Goal: Task Accomplishment & Management: Complete application form

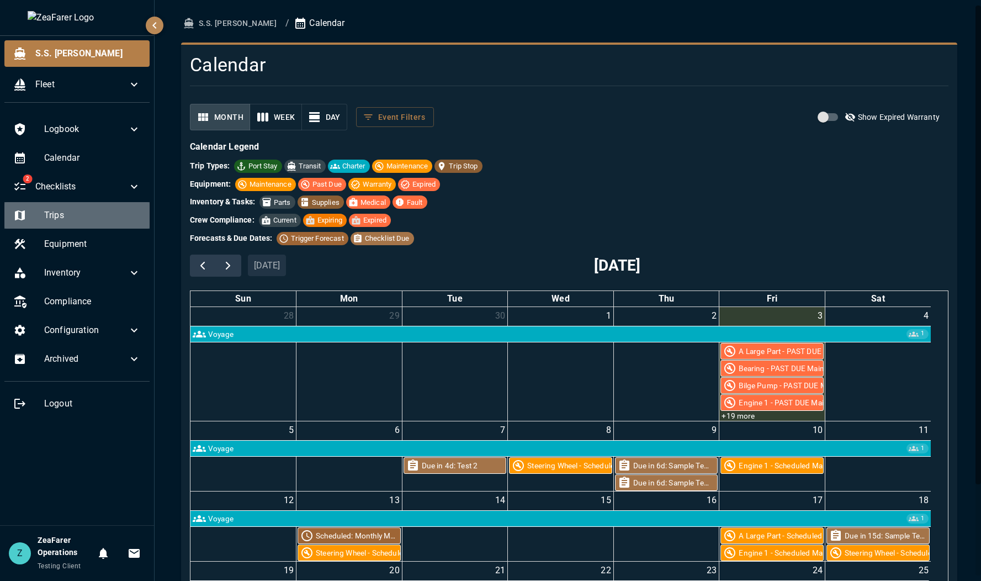
click at [87, 219] on span "Trips" at bounding box center [92, 215] width 97 height 13
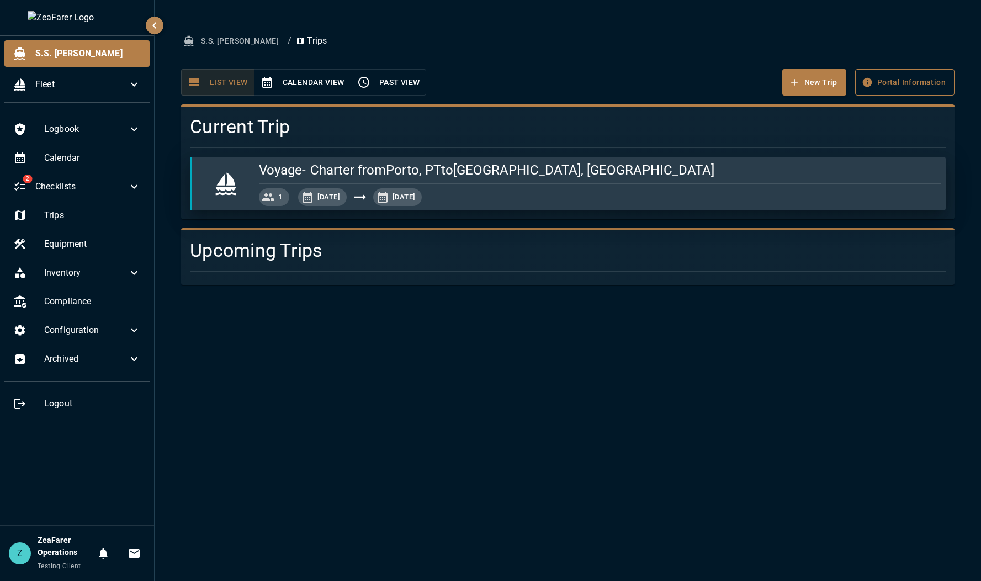
click at [880, 87] on button "Portal Information" at bounding box center [904, 82] width 99 height 27
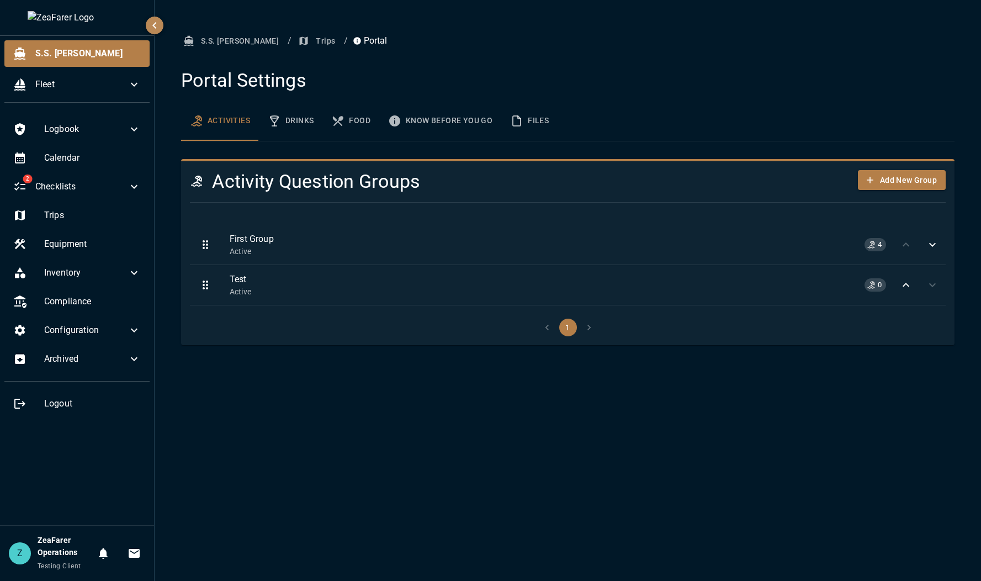
click at [296, 45] on button "Trips" at bounding box center [318, 41] width 44 height 20
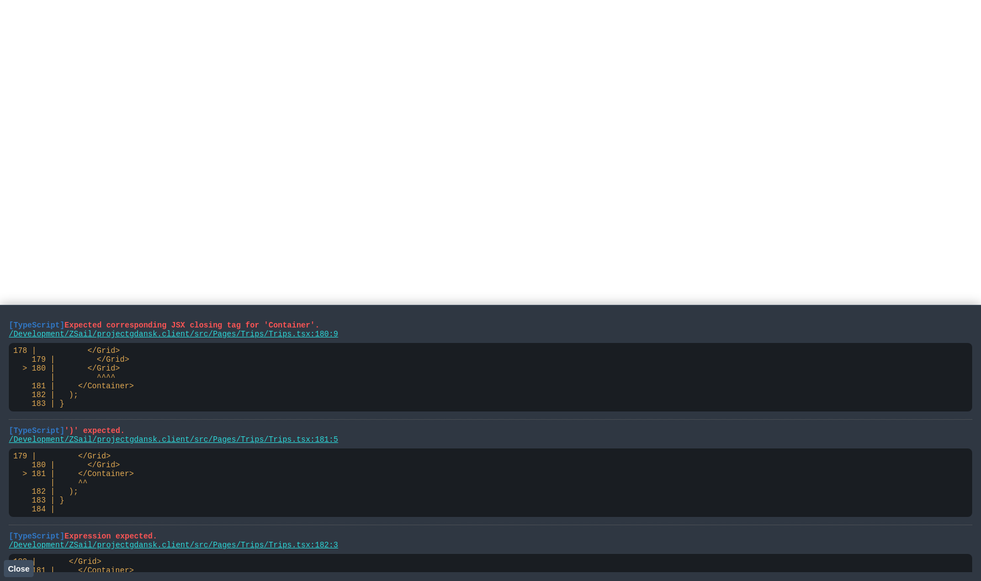
drag, startPoint x: 84, startPoint y: 540, endPoint x: 7, endPoint y: 320, distance: 232.9
click at [7, 320] on main "[TypeScript] Expected corresponding JSX closing tag for 'Container'. /Developme…" at bounding box center [490, 443] width 981 height 276
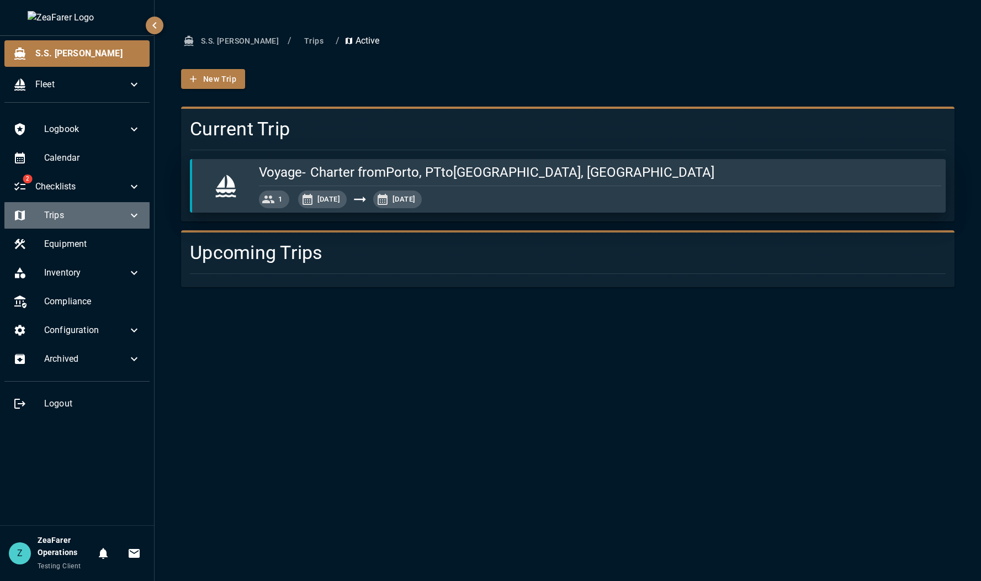
click at [133, 208] on div "Trips" at bounding box center [76, 215] width 145 height 27
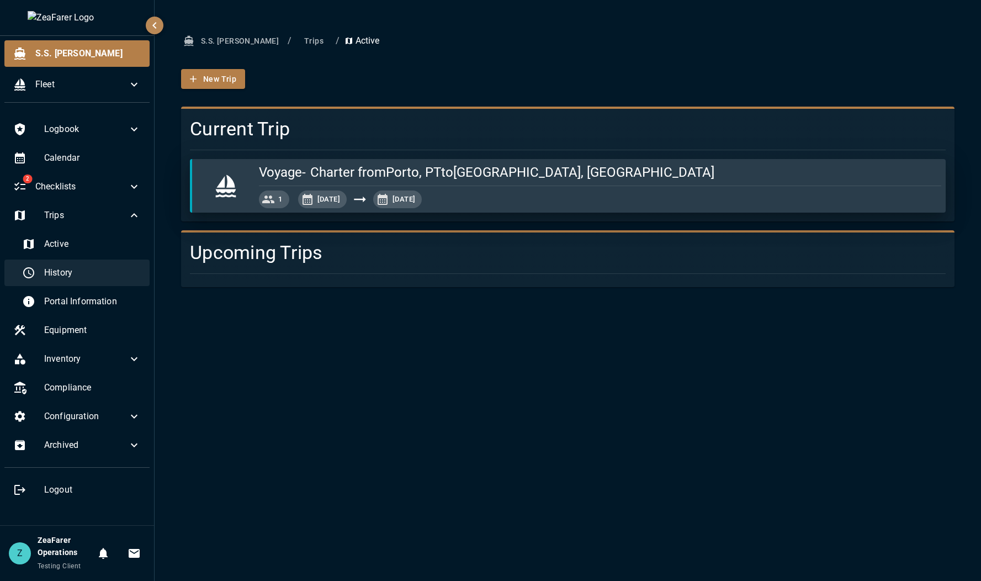
click at [114, 264] on div "History" at bounding box center [81, 272] width 136 height 27
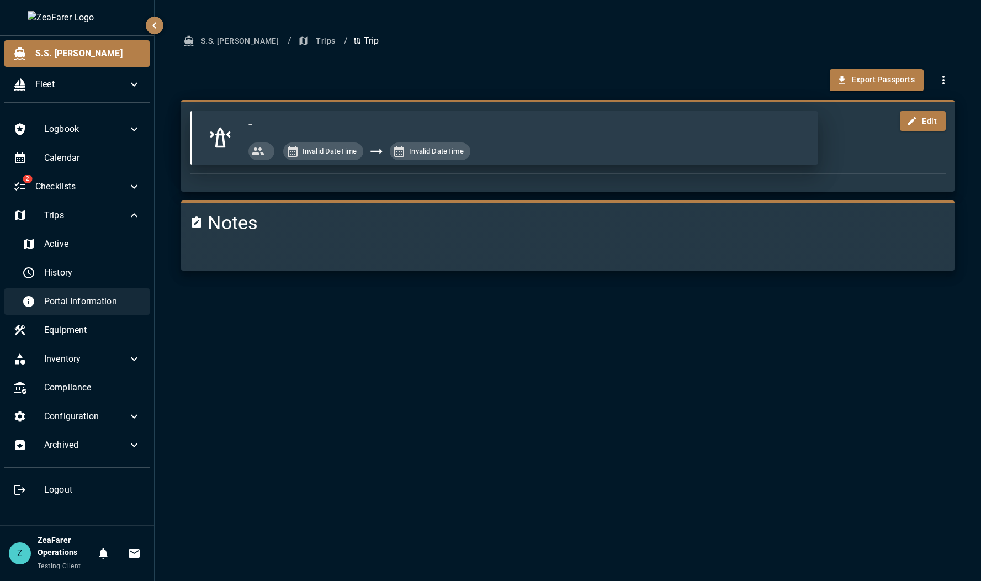
click at [95, 301] on span "Portal Information" at bounding box center [92, 301] width 97 height 13
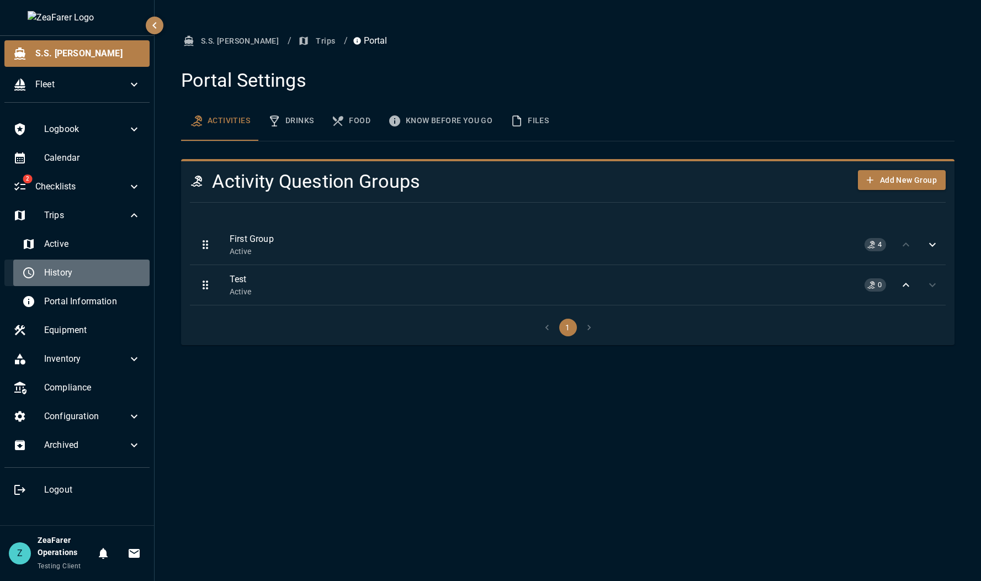
click at [112, 273] on span "History" at bounding box center [92, 272] width 97 height 13
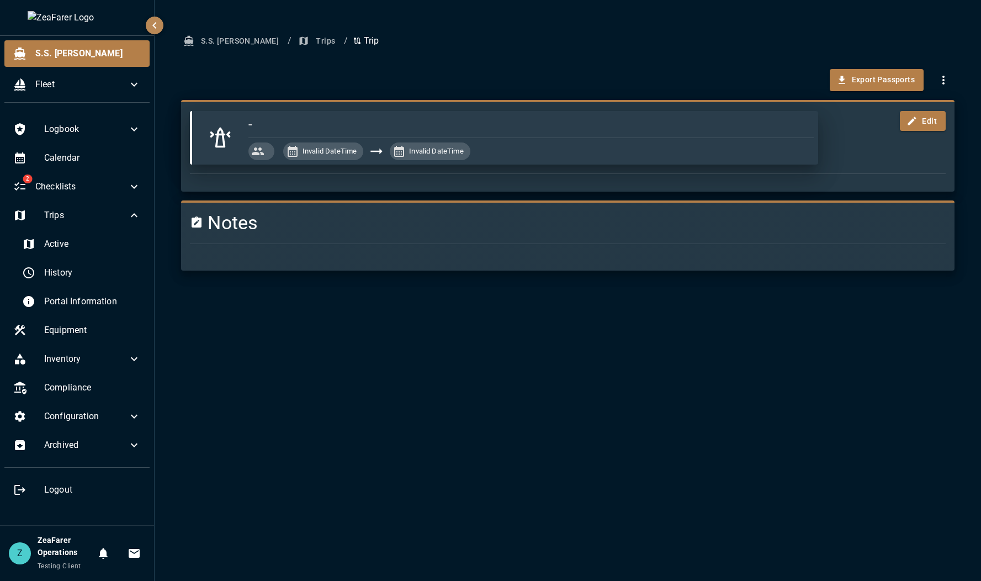
click at [296, 47] on button "Trips" at bounding box center [318, 41] width 44 height 20
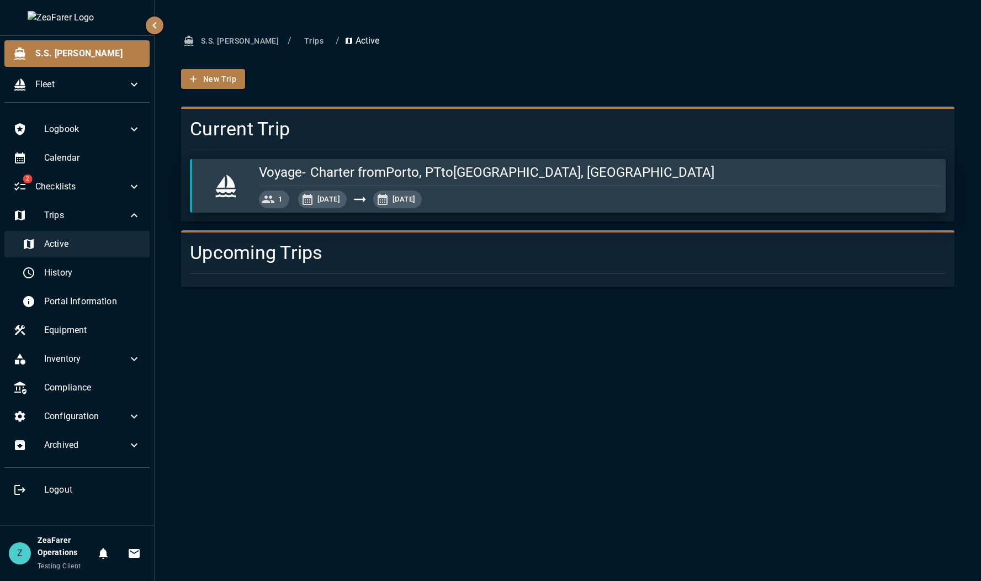
click at [66, 244] on span "Active" at bounding box center [92, 243] width 97 height 13
click at [362, 400] on div "S.S. Anne / Trips / Active New Trip Current Trip Voyage - Charter from Porto, P…" at bounding box center [568, 290] width 827 height 581
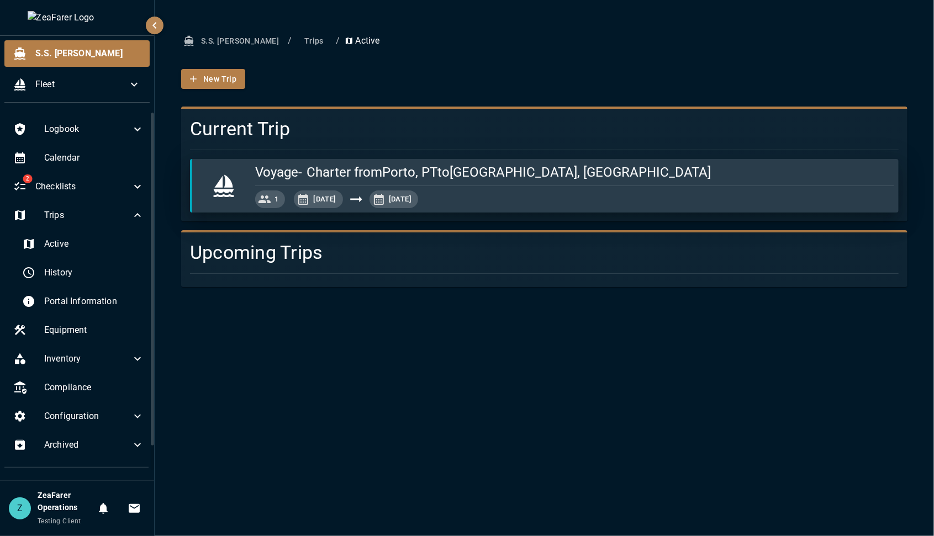
click at [614, 377] on div "S.S. Anne / Trips / Active New Trip Current Trip Voyage - Charter from Porto, P…" at bounding box center [544, 268] width 779 height 536
click at [296, 33] on button "Trips" at bounding box center [313, 41] width 35 height 20
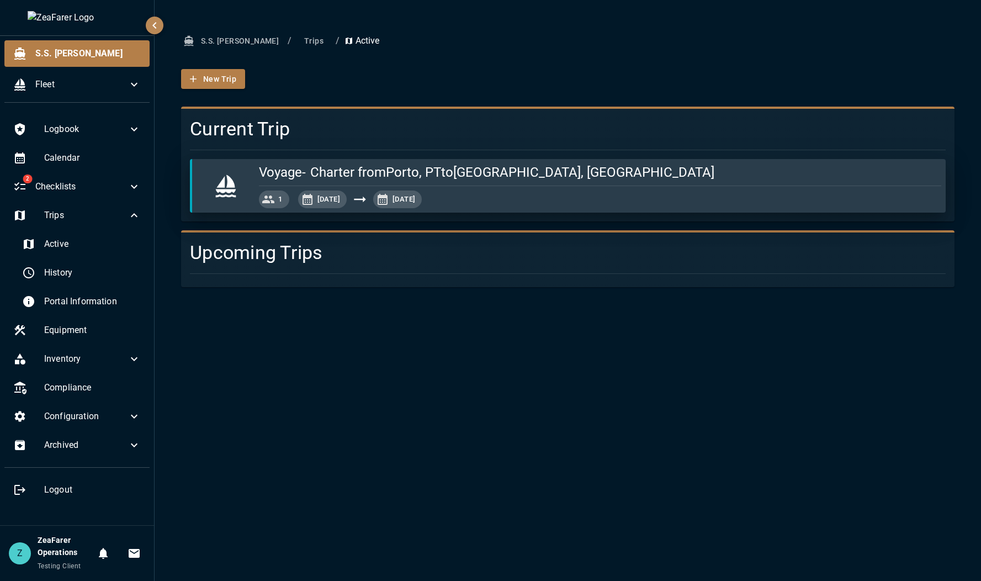
click at [417, 68] on div "New Trip" at bounding box center [563, 79] width 782 height 38
click at [211, 88] on button "New Trip" at bounding box center [213, 79] width 64 height 20
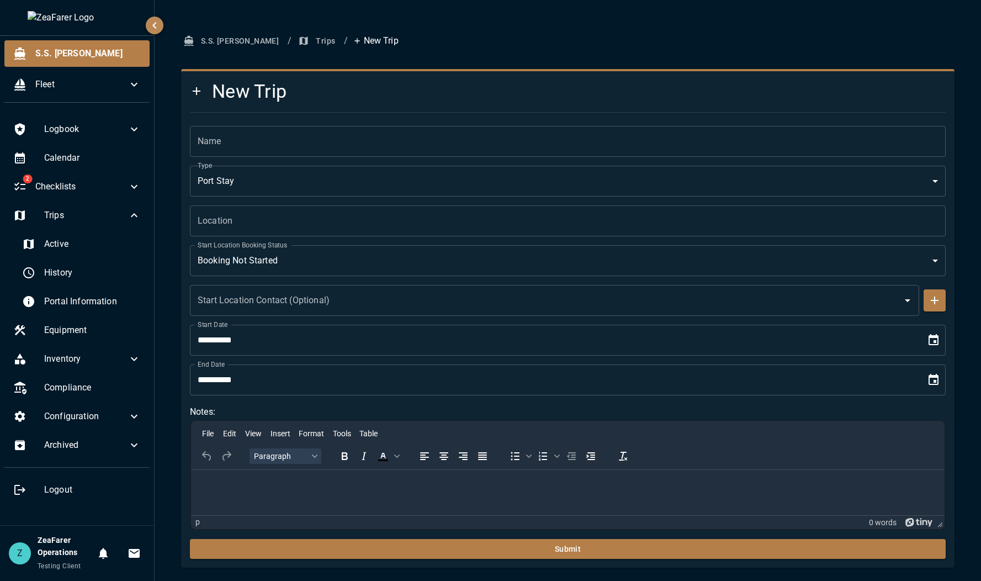
click at [475, 353] on input "**********" at bounding box center [554, 340] width 728 height 31
click at [931, 336] on icon "Choose date, selected date is Oct 3, 2025" at bounding box center [934, 339] width 10 height 11
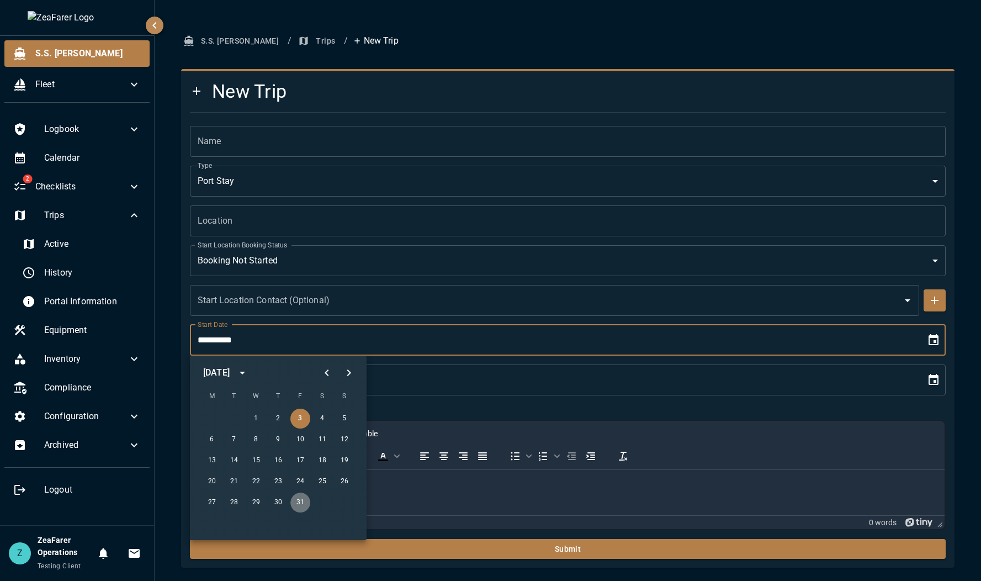
click at [300, 502] on button "31" at bounding box center [300, 502] width 20 height 20
type input "**********"
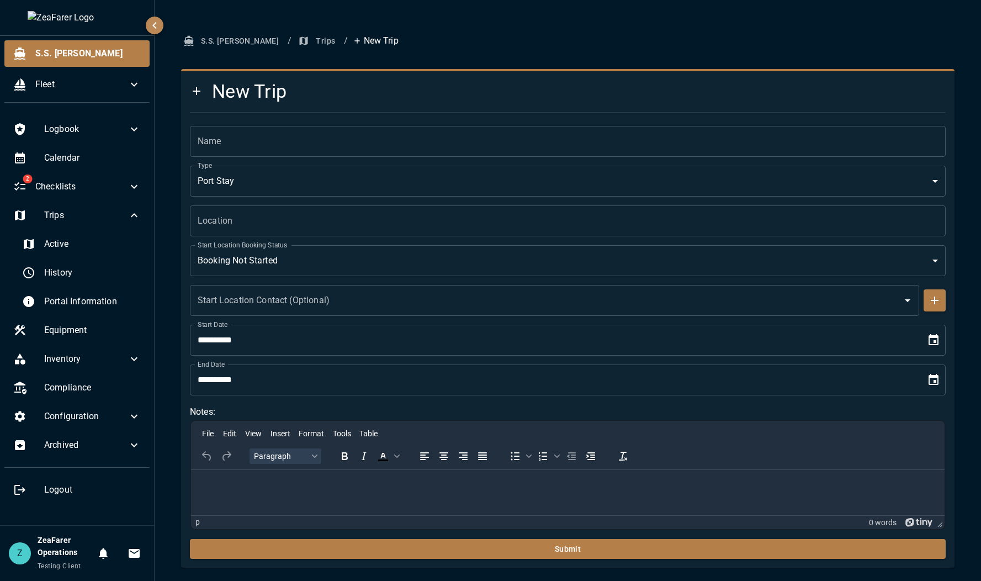
click at [918, 382] on div "**********" at bounding box center [568, 379] width 756 height 31
click at [933, 378] on icon "Choose date, selected date is Oct 3, 2025" at bounding box center [933, 379] width 13 height 13
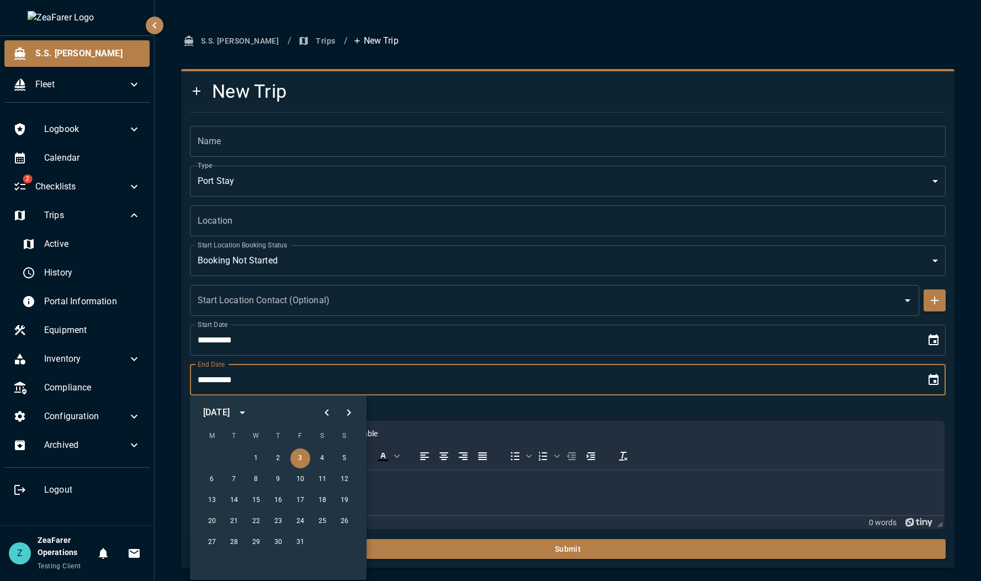
click at [350, 415] on icon "Next month" at bounding box center [348, 412] width 13 height 13
click at [342, 479] on button "9" at bounding box center [345, 479] width 20 height 20
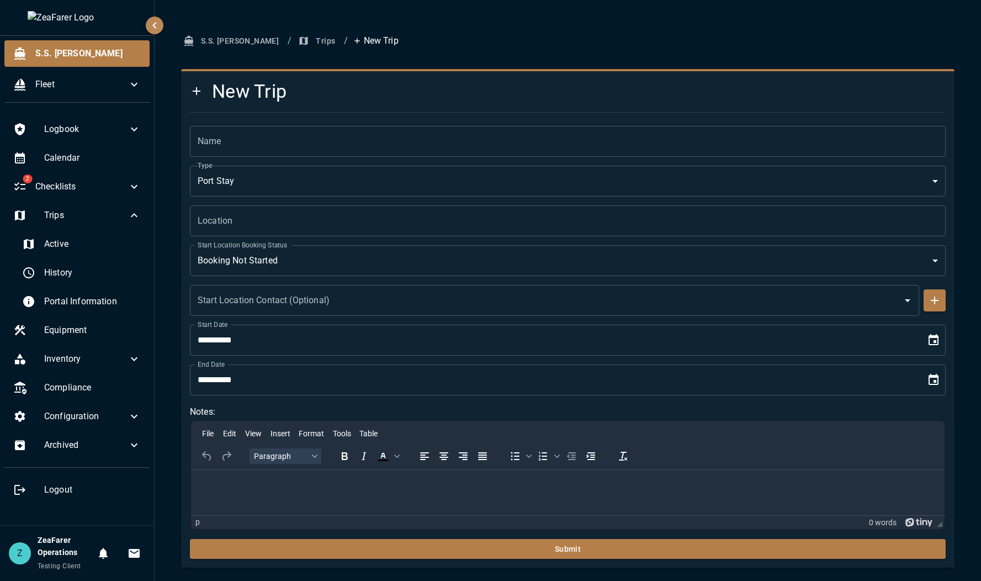
type input "**********"
click at [256, 149] on input "Name" at bounding box center [568, 141] width 756 height 31
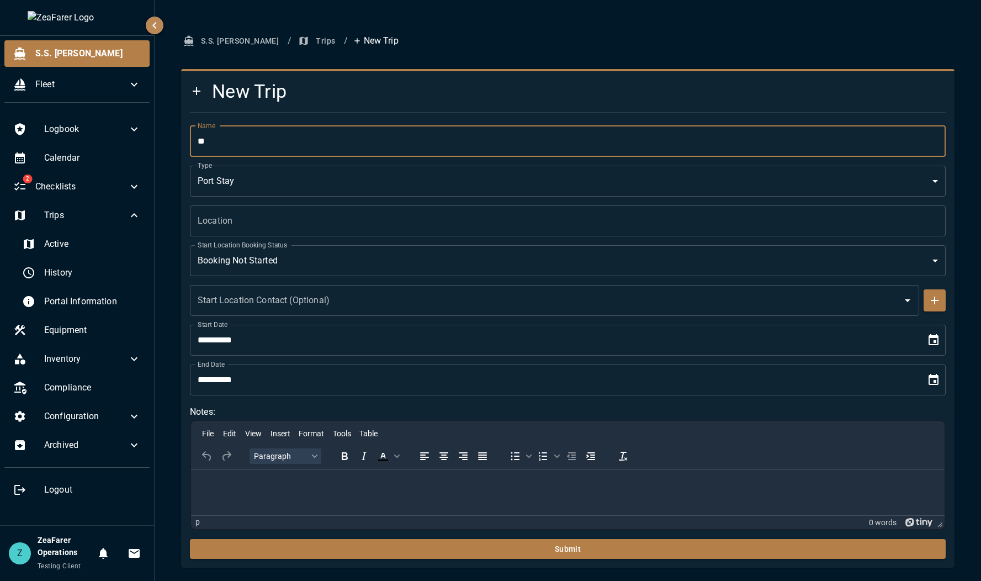
type input "*"
type input "**********"
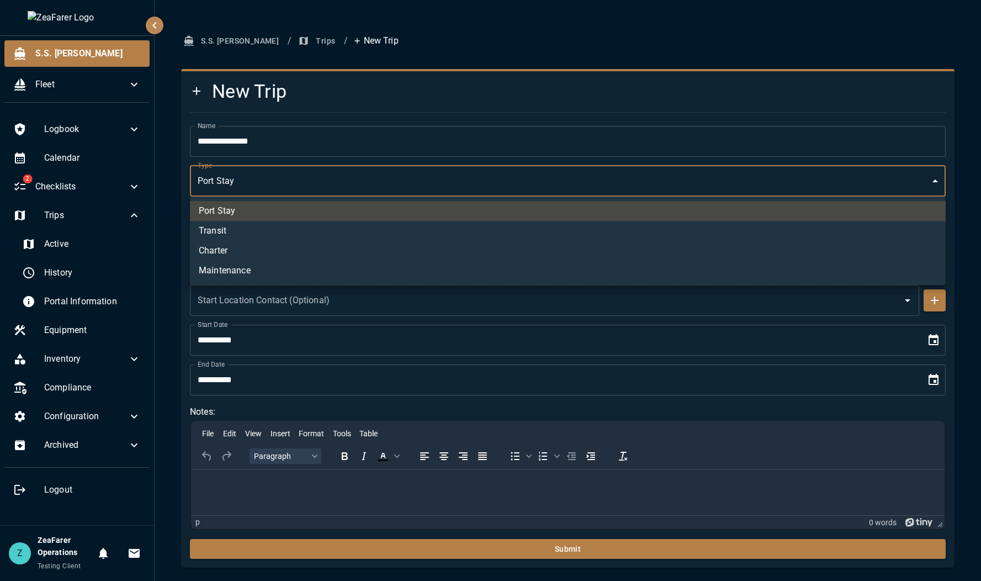
click at [273, 182] on body "**********" at bounding box center [490, 290] width 981 height 581
click at [273, 252] on li "Charter" at bounding box center [568, 251] width 756 height 20
type input "*"
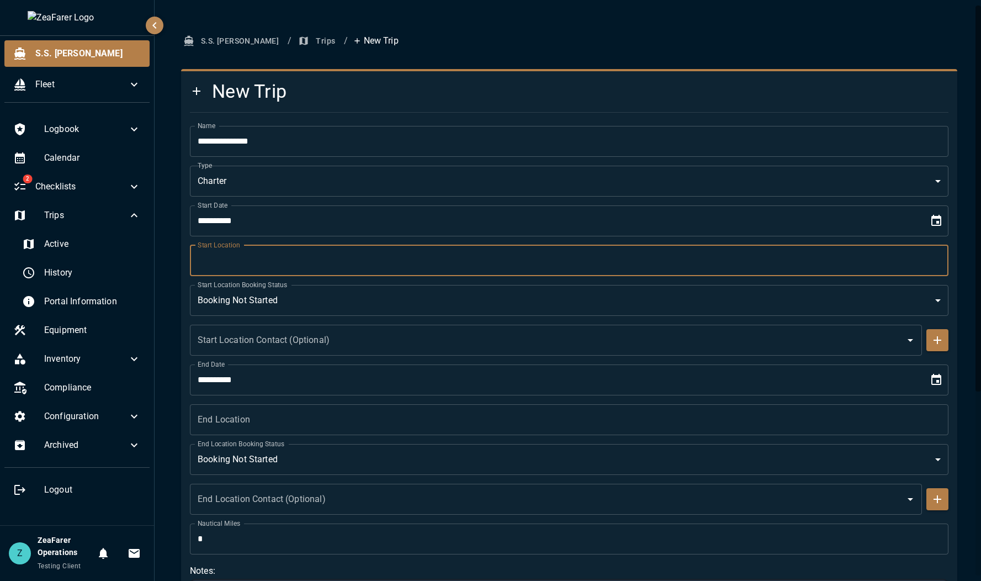
click at [282, 259] on input "Start Location" at bounding box center [569, 260] width 759 height 31
type input "*********"
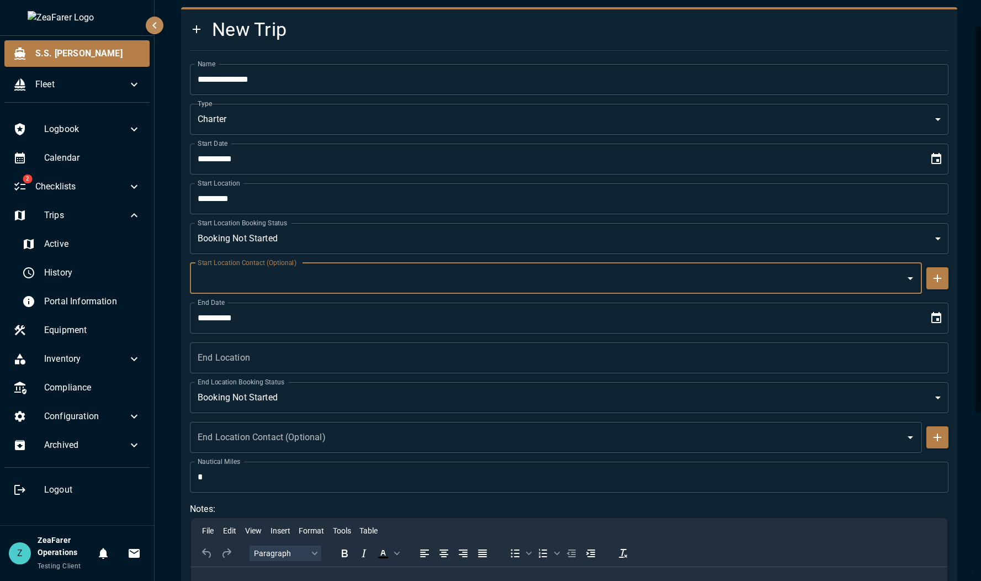
scroll to position [166, 0]
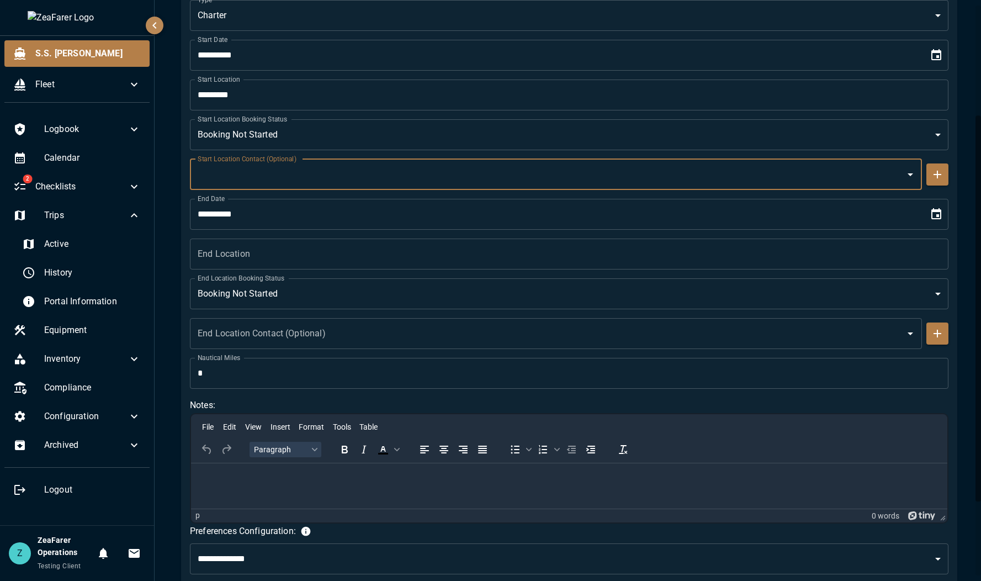
click at [885, 177] on input "Start Location Contact (Optional)" at bounding box center [548, 174] width 706 height 21
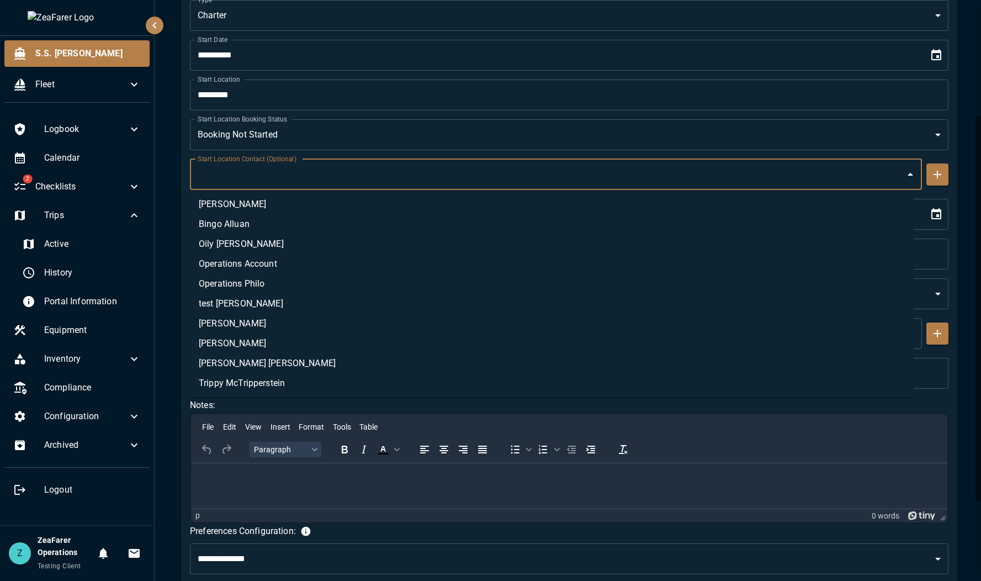
click at [910, 174] on div "Start Location Contact (Optional)" at bounding box center [556, 174] width 732 height 31
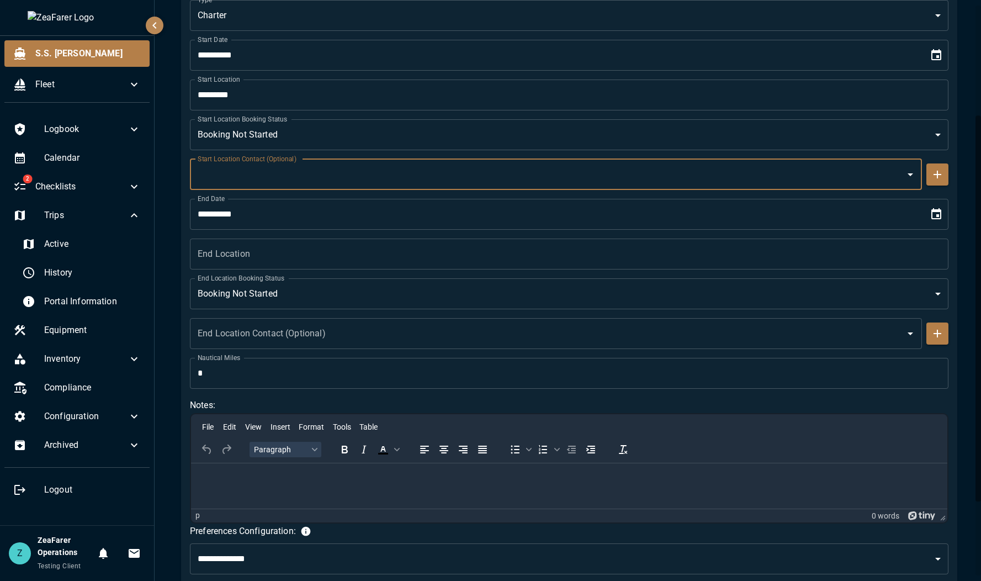
click at [776, 179] on input "Start Location Contact (Optional)" at bounding box center [548, 174] width 706 height 21
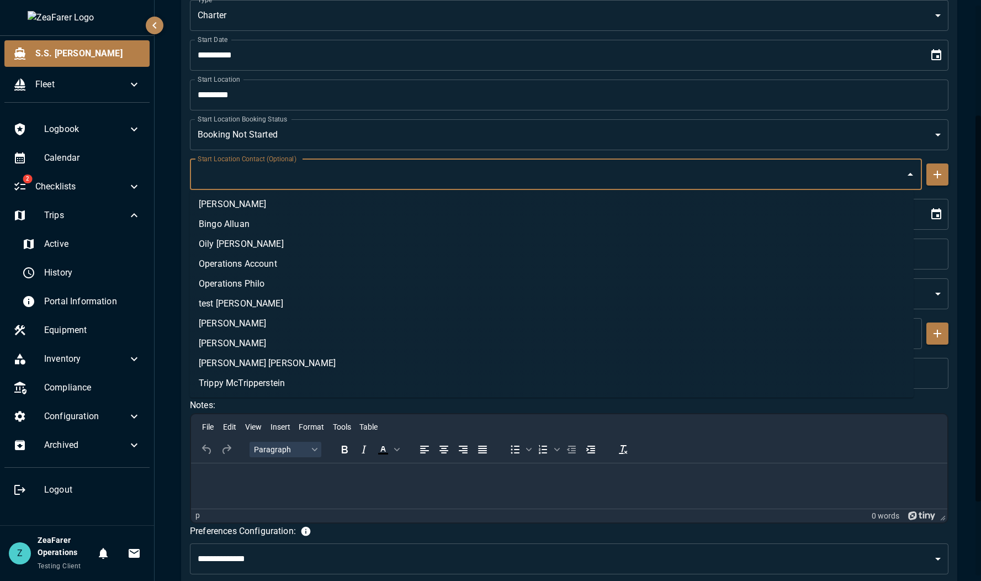
click at [632, 202] on li "Max Marinaman" at bounding box center [552, 204] width 724 height 20
type input "**********"
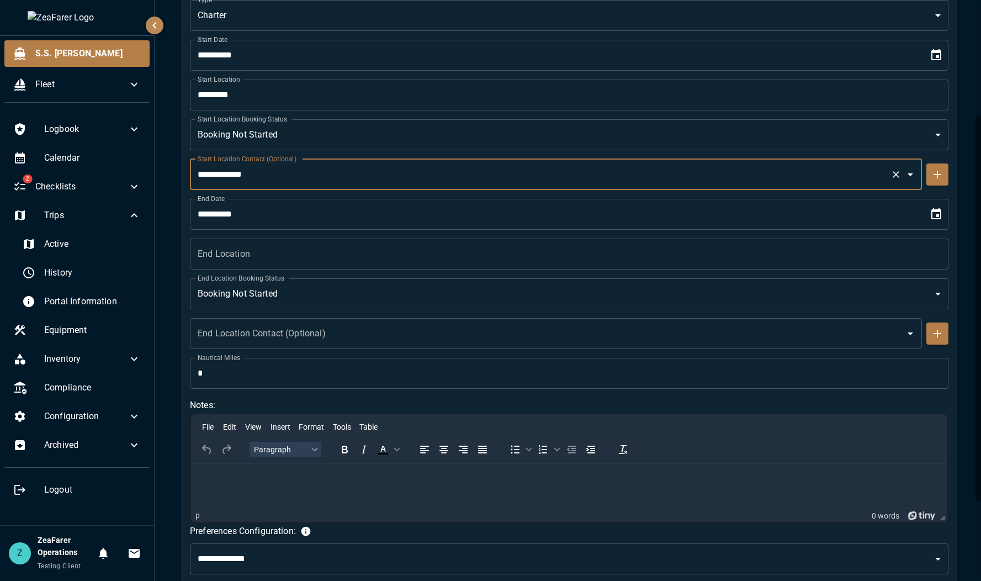
click at [470, 261] on input "End Location" at bounding box center [569, 254] width 759 height 31
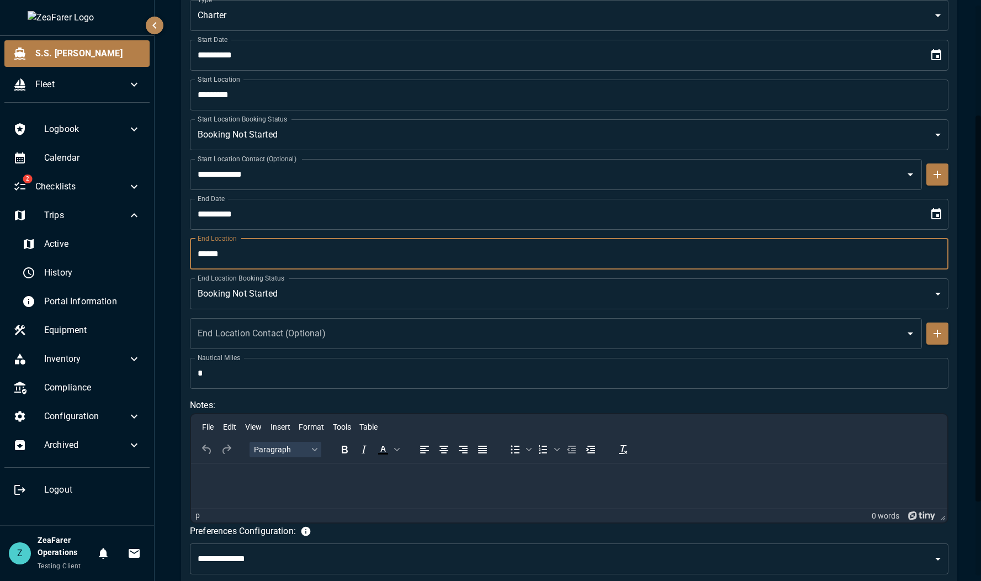
type input "******"
click at [528, 301] on body "**********" at bounding box center [490, 290] width 981 height 581
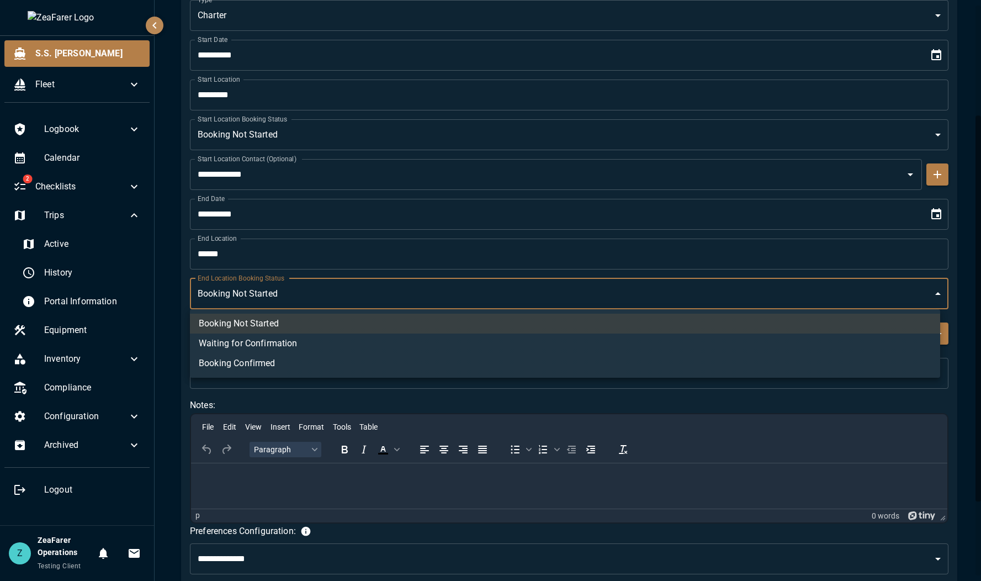
click at [528, 301] on div at bounding box center [490, 290] width 981 height 581
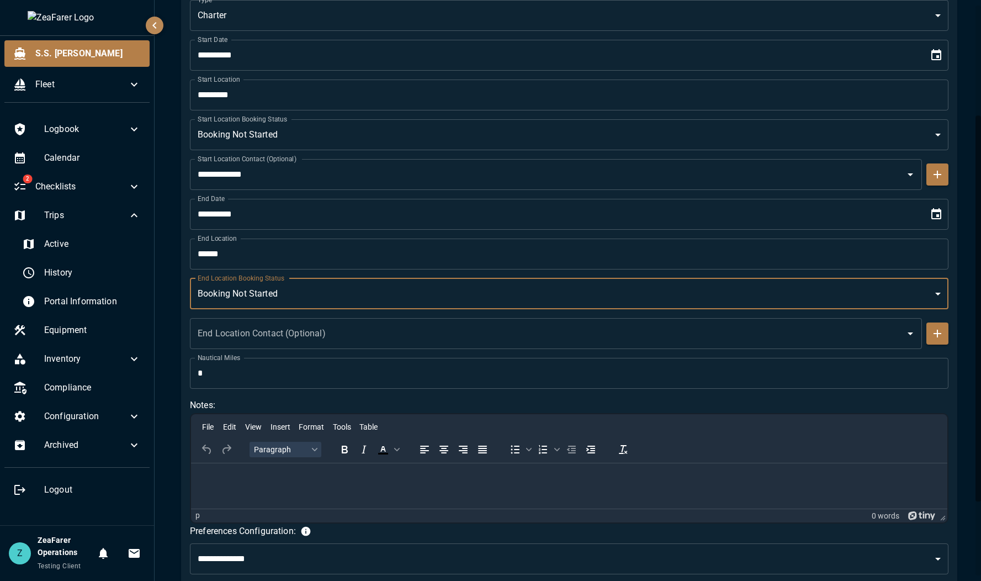
click at [517, 324] on input "End Location Contact (Optional)" at bounding box center [548, 333] width 706 height 21
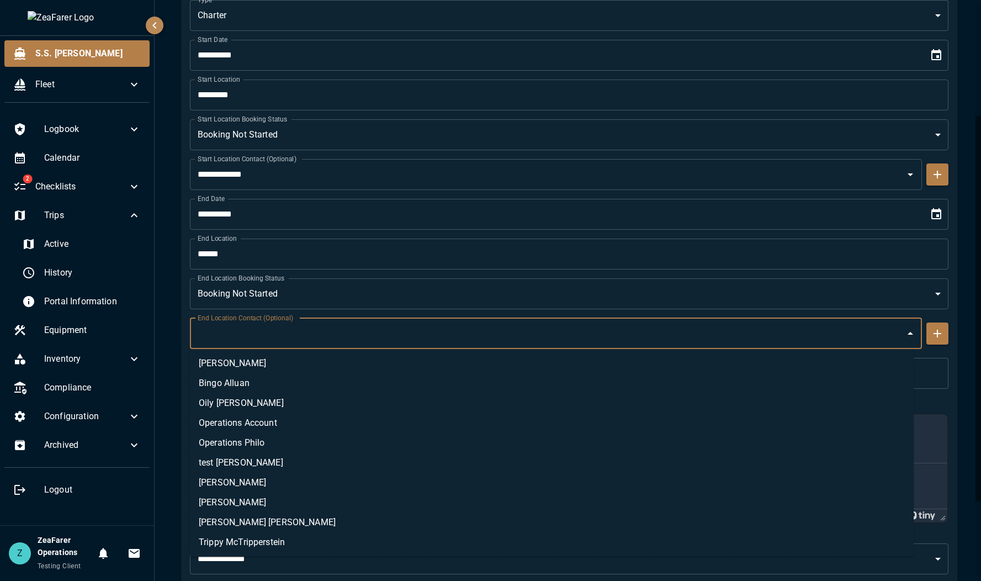
click at [435, 400] on li "Oily Joe" at bounding box center [552, 403] width 724 height 20
type input "********"
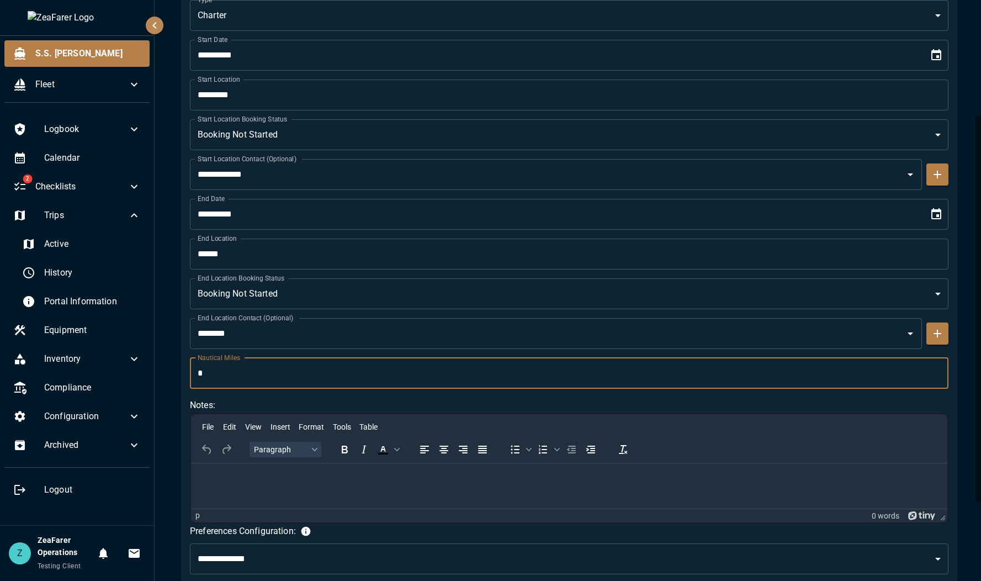
drag, startPoint x: 290, startPoint y: 366, endPoint x: 47, endPoint y: 374, distance: 243.1
click at [47, 375] on div "**********" at bounding box center [490, 290] width 981 height 581
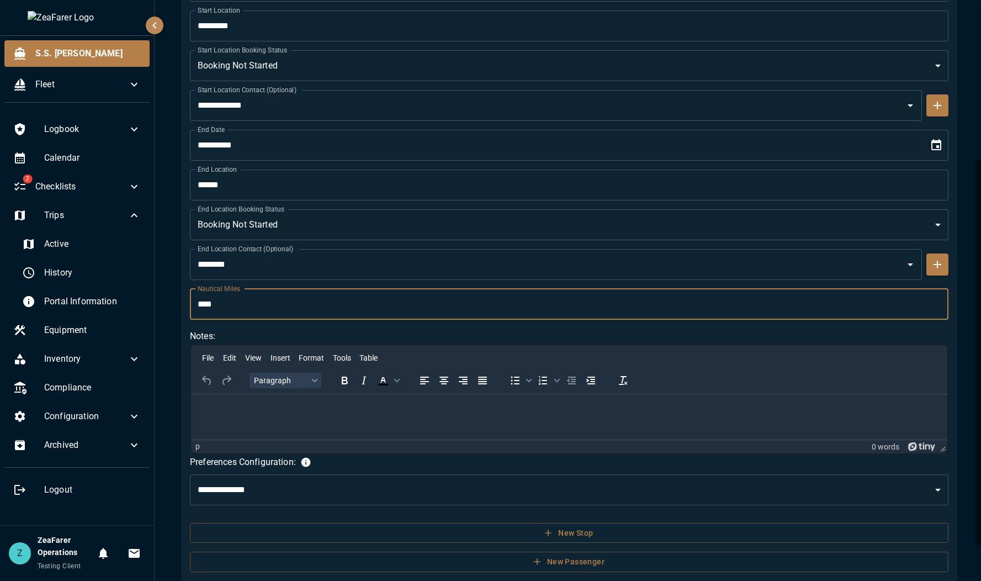
scroll to position [277, 0]
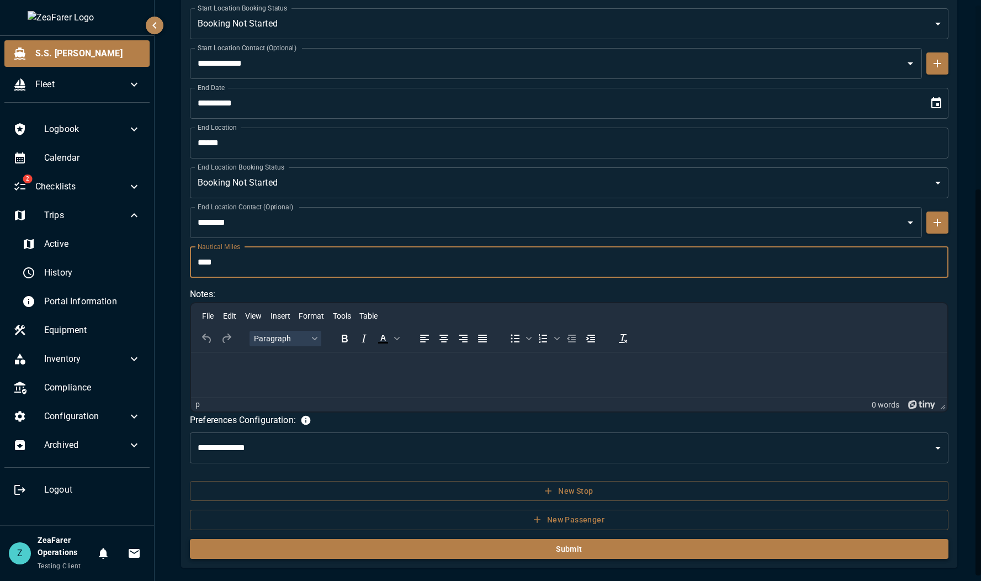
type input "****"
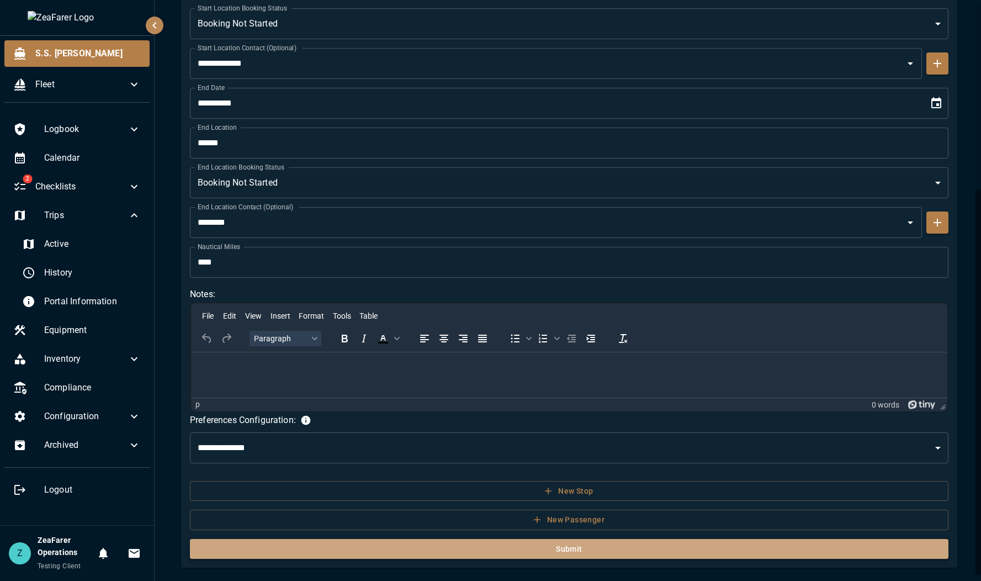
click at [570, 552] on button "Submit" at bounding box center [569, 549] width 759 height 20
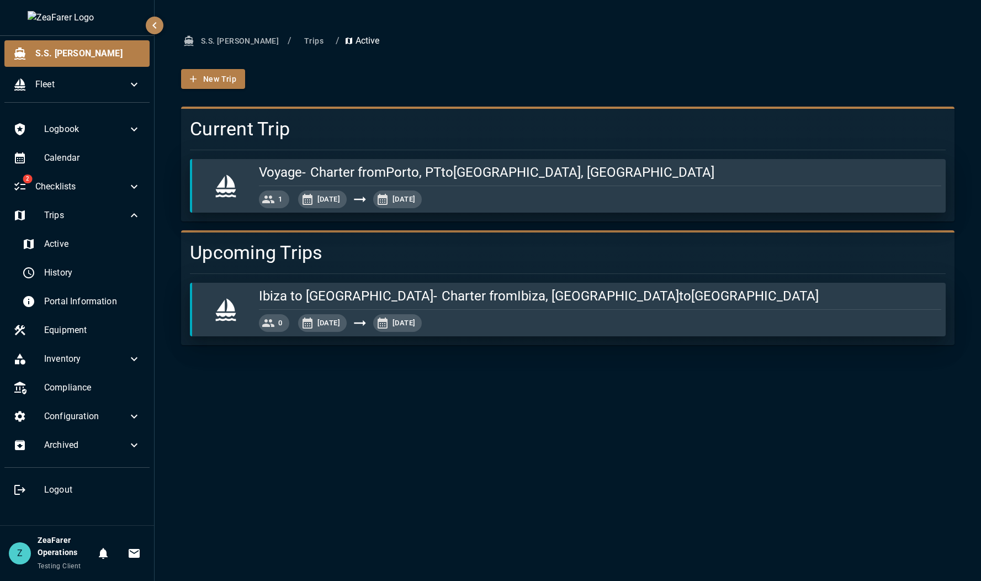
drag, startPoint x: 760, startPoint y: 469, endPoint x: 741, endPoint y: 452, distance: 25.8
click at [760, 469] on div "S.S. Anne / Trips / Active New Trip Current Trip Voyage - Charter from Porto, P…" at bounding box center [568, 290] width 827 height 581
click at [50, 273] on span "History" at bounding box center [92, 272] width 97 height 13
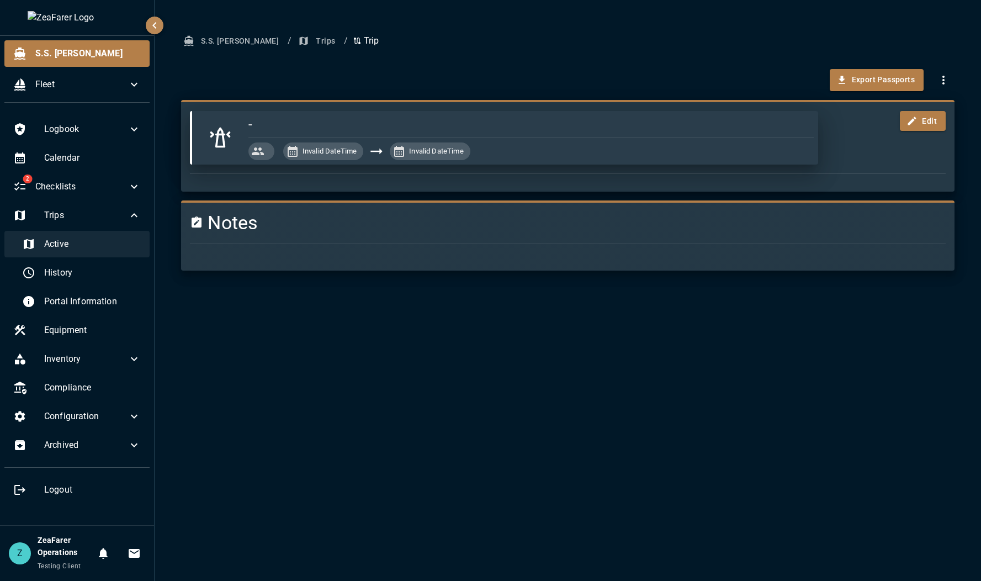
click at [89, 243] on span "Active" at bounding box center [92, 243] width 97 height 13
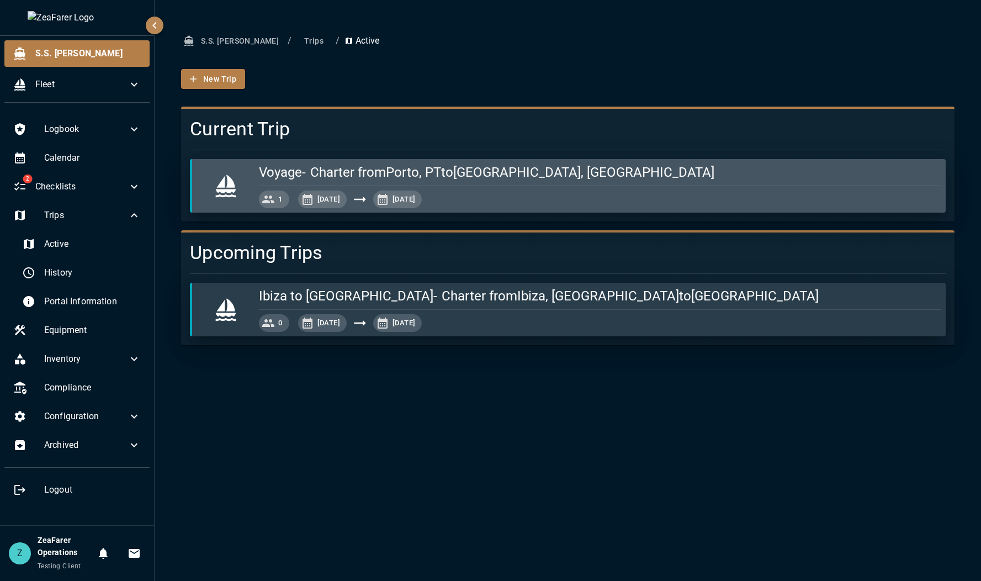
click at [533, 193] on div "1 Sep 25, 2025 Oct 25, 2025" at bounding box center [600, 199] width 682 height 18
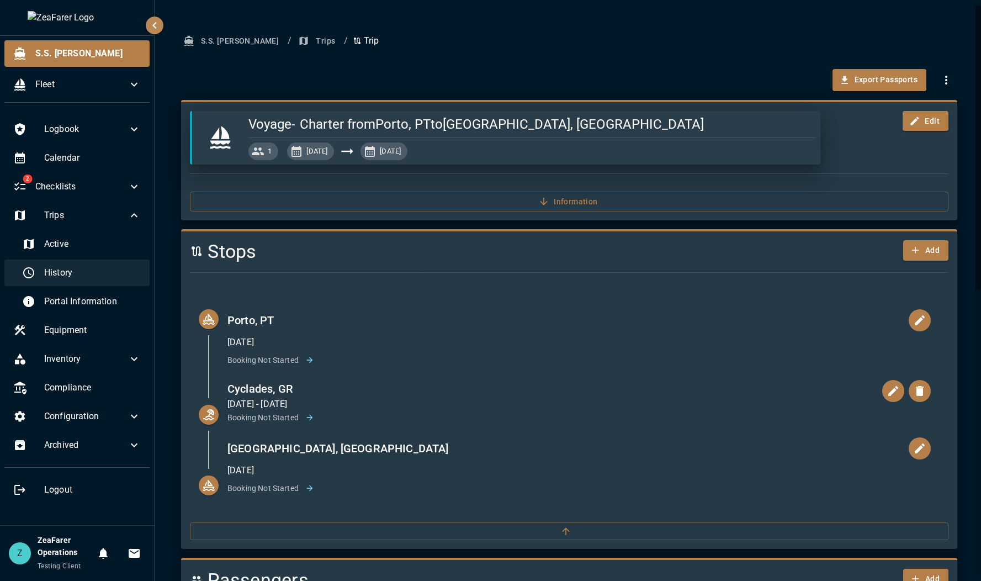
click at [87, 274] on span "History" at bounding box center [92, 272] width 97 height 13
click at [82, 278] on span "History" at bounding box center [92, 272] width 97 height 13
click at [80, 249] on span "Active" at bounding box center [92, 243] width 97 height 13
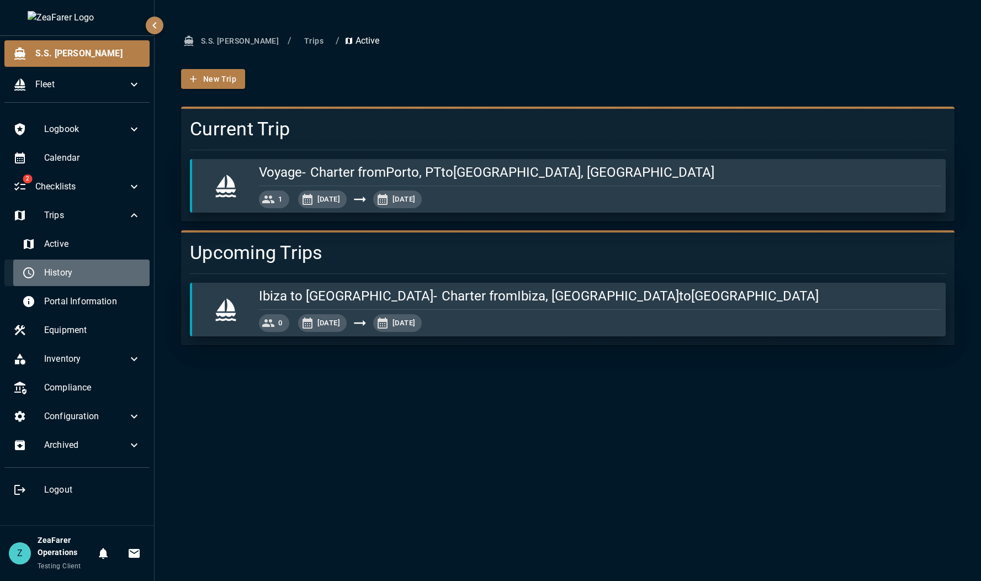
click at [68, 270] on span "History" at bounding box center [92, 272] width 97 height 13
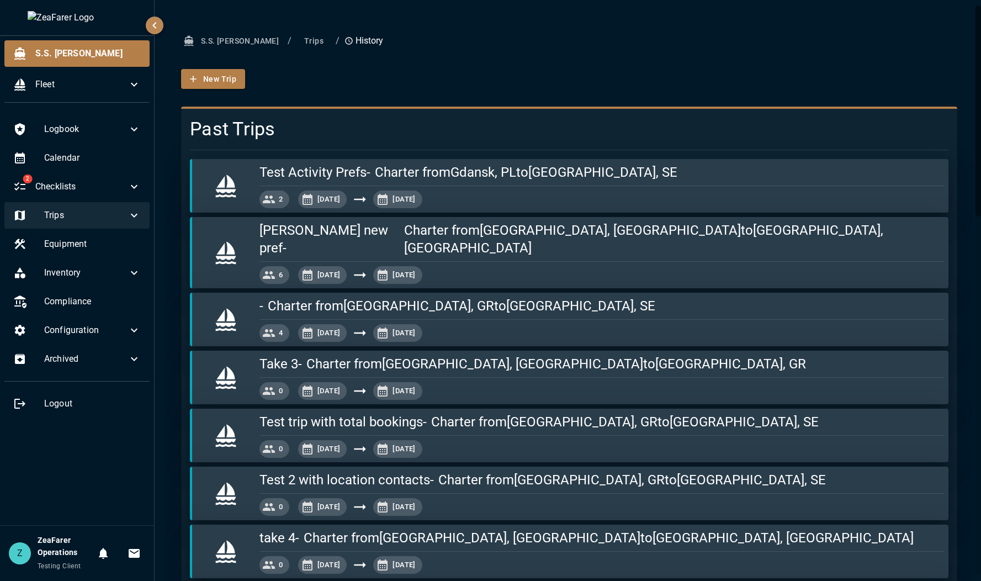
click at [123, 206] on div "Trips" at bounding box center [76, 215] width 145 height 27
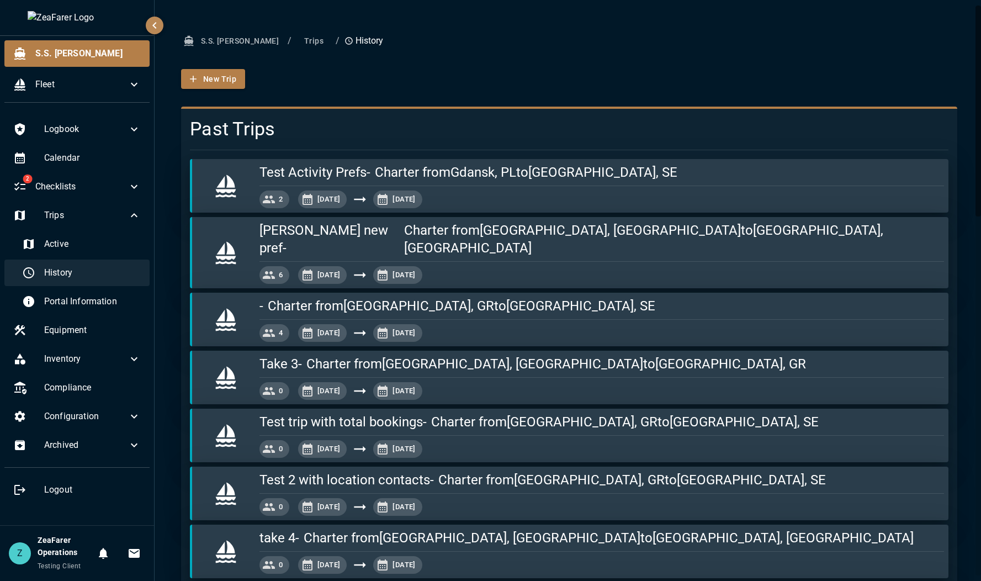
click at [105, 270] on span "History" at bounding box center [92, 272] width 97 height 13
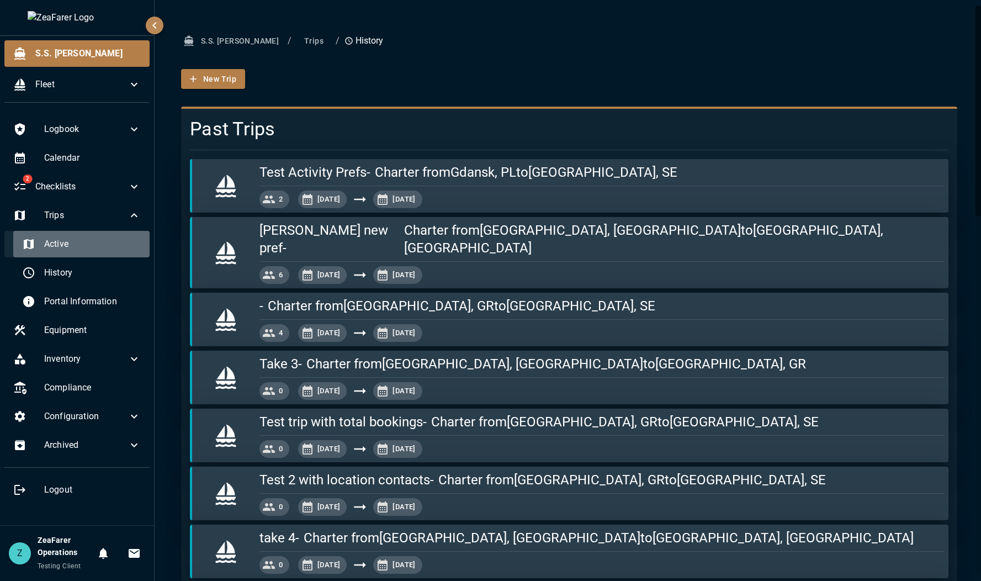
click at [104, 252] on div "Active" at bounding box center [81, 244] width 136 height 27
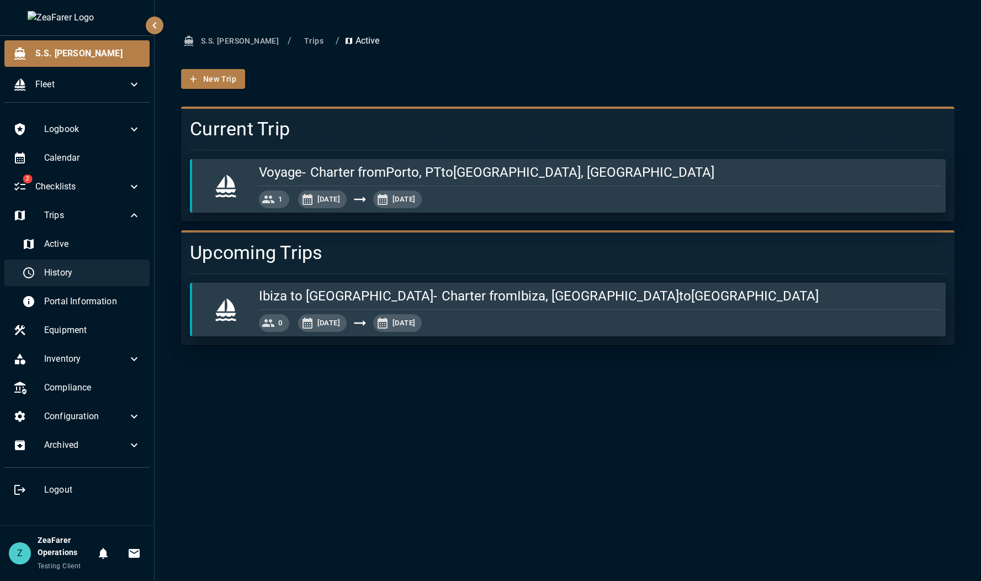
click at [95, 267] on span "History" at bounding box center [92, 272] width 97 height 13
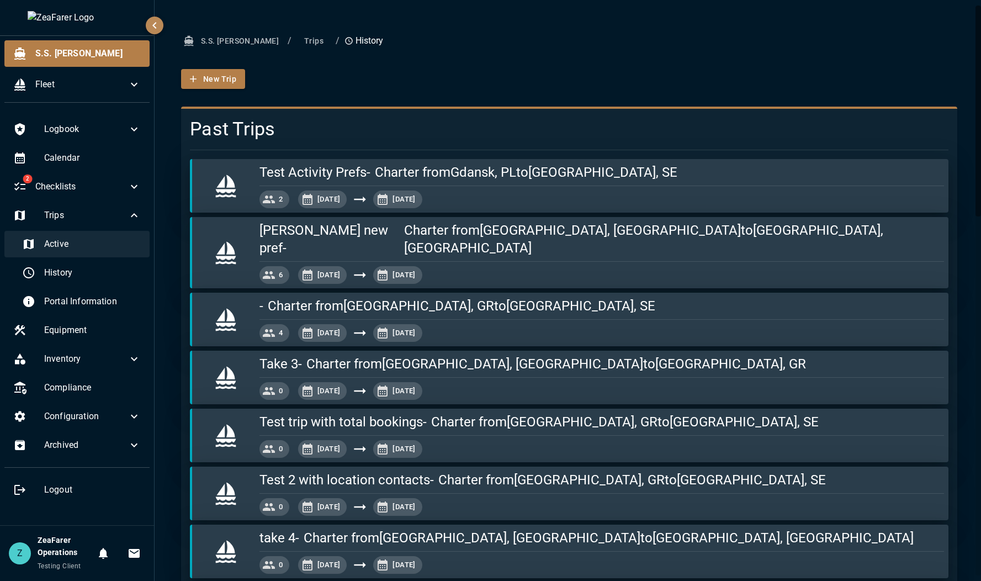
click at [108, 255] on div "Active" at bounding box center [81, 244] width 136 height 27
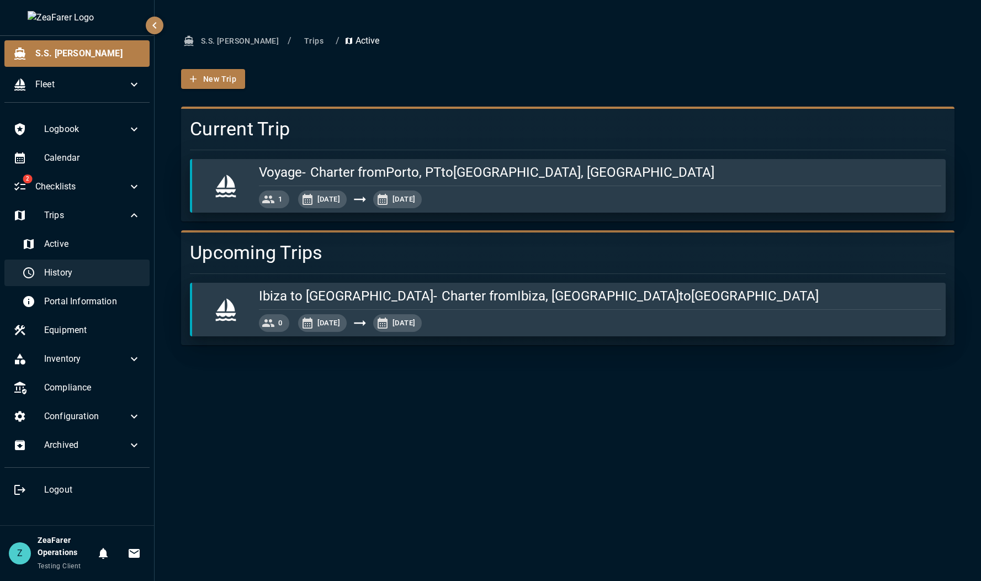
click at [99, 273] on span "History" at bounding box center [92, 272] width 97 height 13
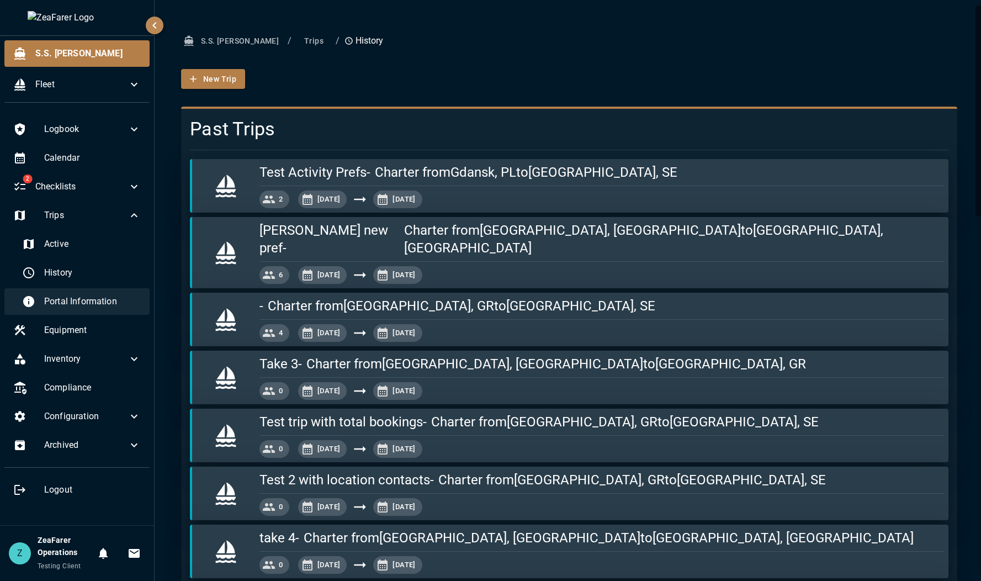
click at [98, 304] on span "Portal Information" at bounding box center [92, 301] width 97 height 13
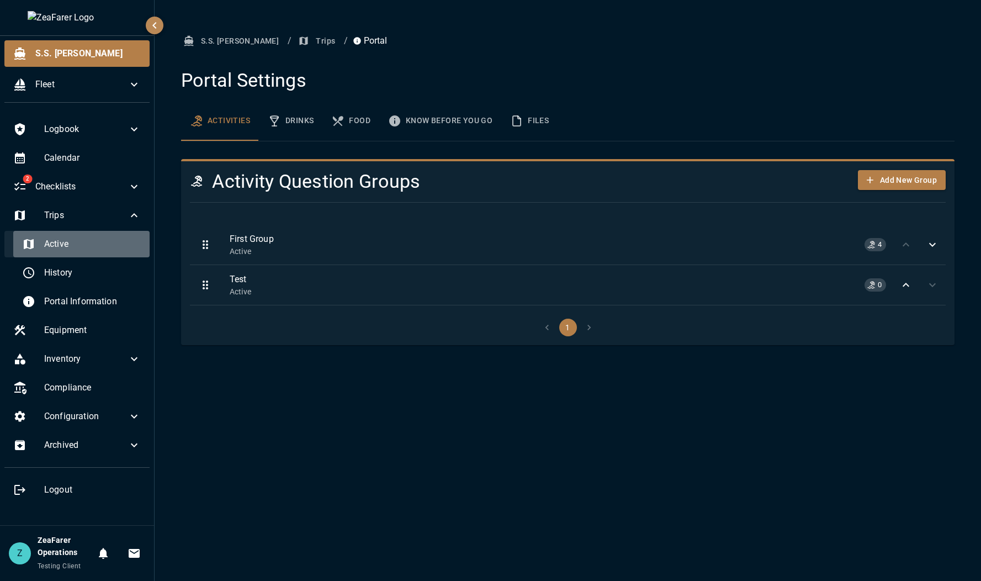
click at [88, 231] on div "Active" at bounding box center [81, 244] width 136 height 27
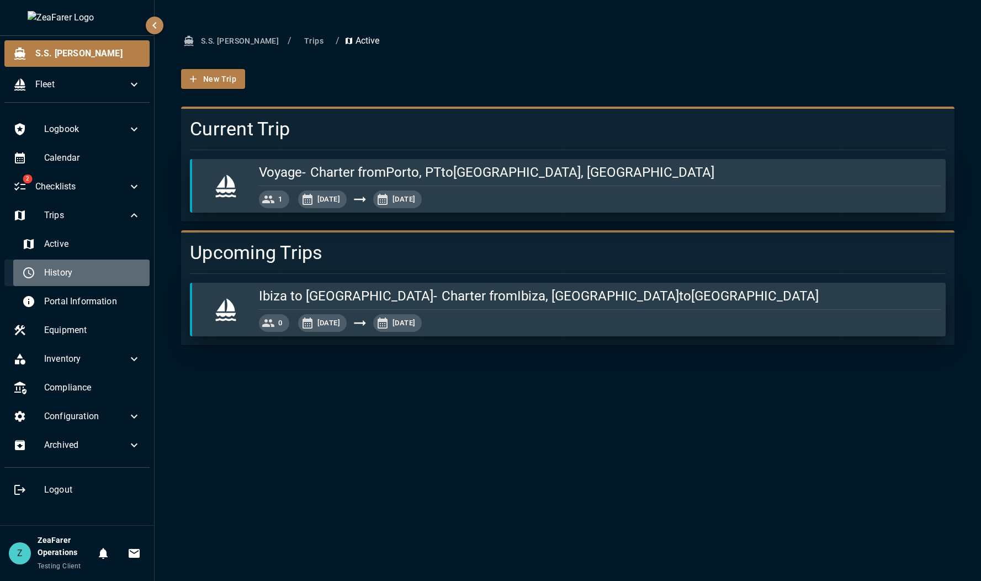
click at [87, 268] on span "History" at bounding box center [92, 272] width 97 height 13
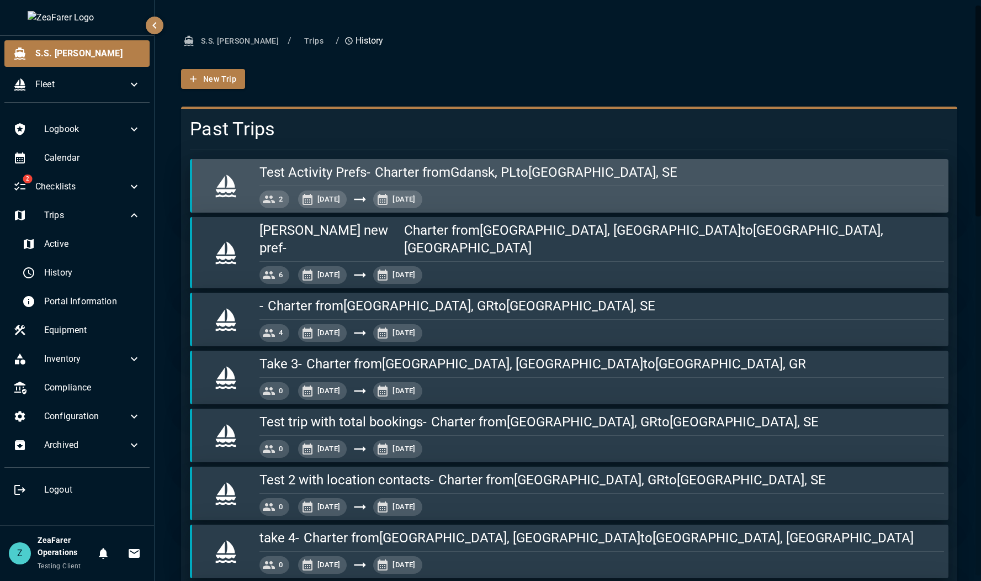
click at [716, 190] on div "[DATE] 1, [DATE], 2025" at bounding box center [599, 197] width 689 height 22
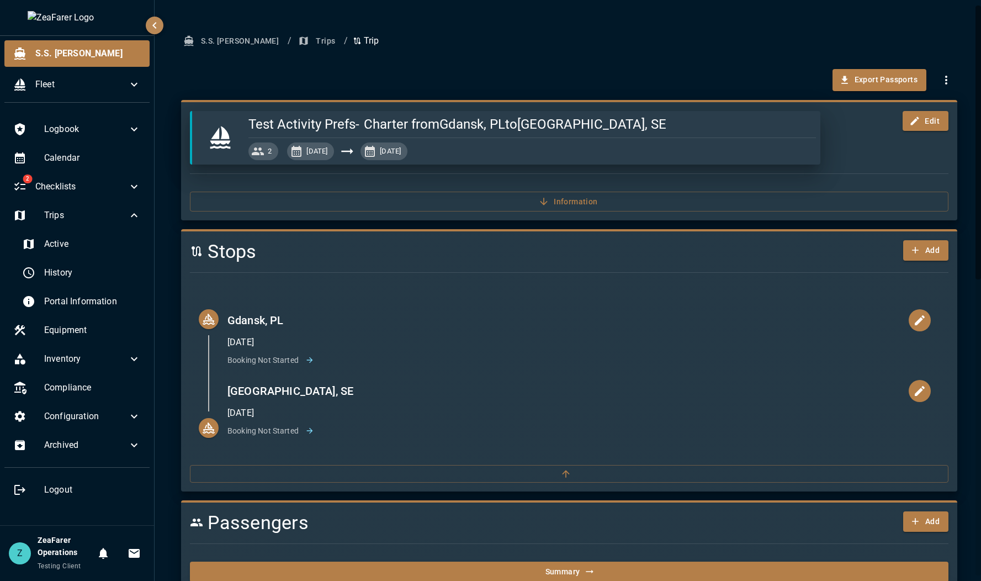
click at [296, 44] on button "Trips" at bounding box center [318, 41] width 44 height 20
